Goal: Task Accomplishment & Management: Use online tool/utility

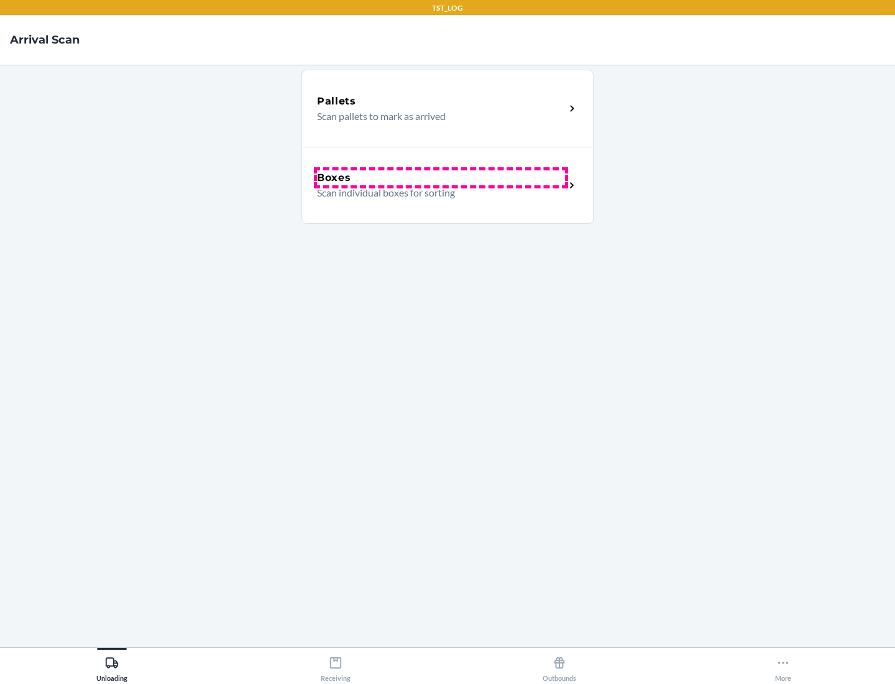
click at [441, 178] on div "Boxes" at bounding box center [441, 177] width 248 height 15
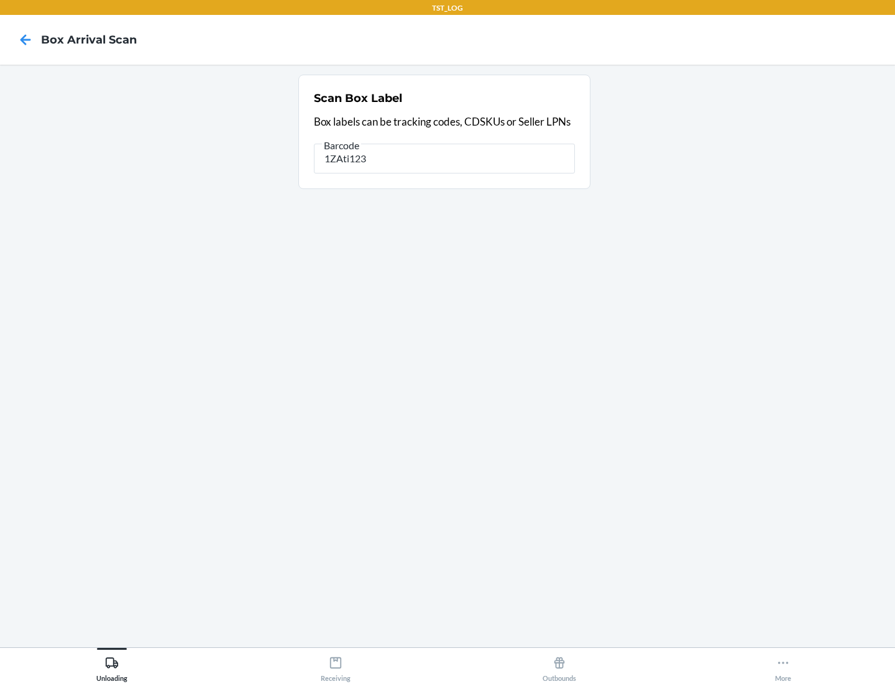
type input "1ZAti123"
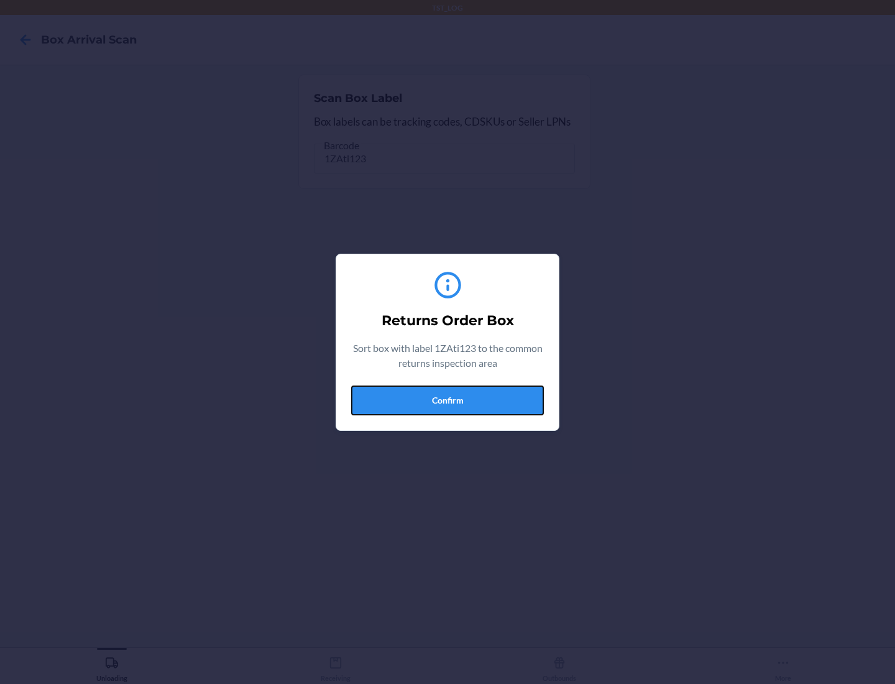
click at [448, 400] on button "Confirm" at bounding box center [447, 400] width 193 height 30
